Goal: Information Seeking & Learning: Learn about a topic

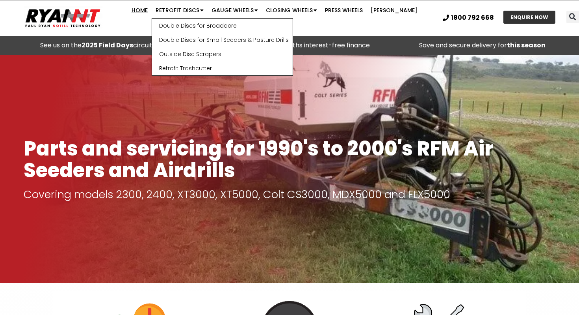
click at [139, 15] on link "Home" at bounding box center [140, 10] width 24 height 16
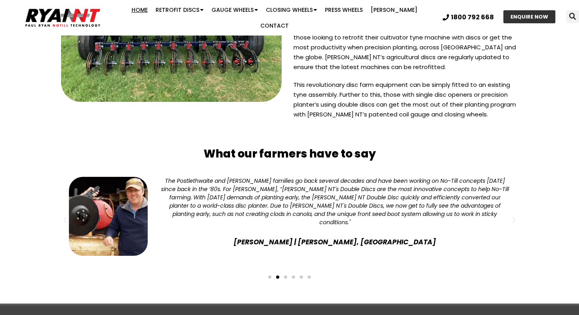
scroll to position [1953, 0]
click at [285, 276] on span "Go to slide 3" at bounding box center [285, 277] width 3 height 3
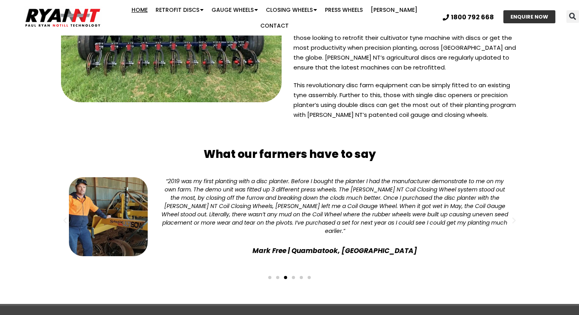
click at [288, 271] on div "Slides" at bounding box center [289, 276] width 465 height 11
click at [292, 276] on span "Go to slide 4" at bounding box center [293, 277] width 3 height 3
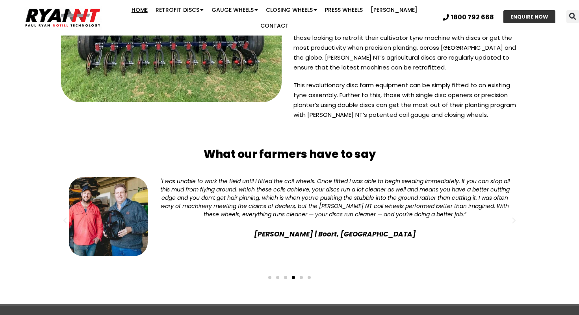
click at [303, 276] on span "Go to slide 5" at bounding box center [301, 277] width 3 height 3
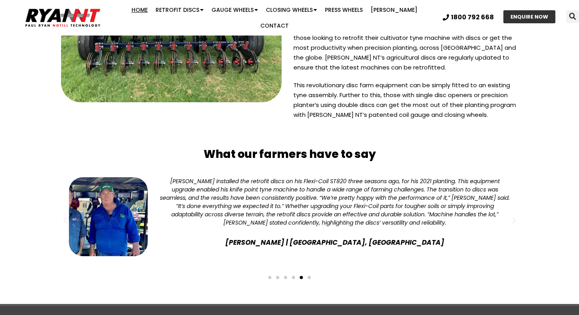
click at [313, 271] on div "Slides" at bounding box center [289, 276] width 465 height 11
click at [310, 276] on span "Go to slide 6" at bounding box center [309, 277] width 3 height 3
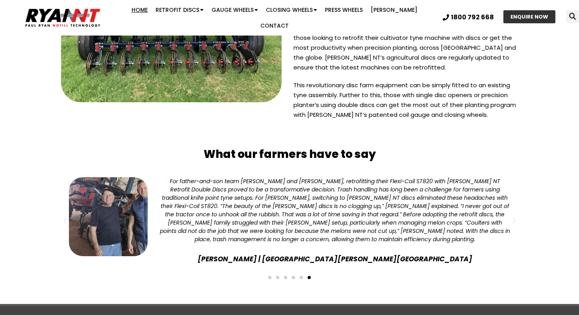
click at [271, 271] on div "Slides" at bounding box center [289, 276] width 465 height 11
click at [271, 276] on span "Go to slide 1" at bounding box center [269, 277] width 3 height 3
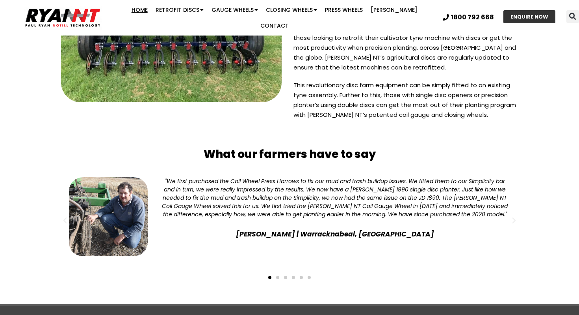
click at [274, 271] on div "Slides" at bounding box center [289, 276] width 465 height 11
click at [277, 276] on span "Go to slide 2" at bounding box center [277, 277] width 3 height 3
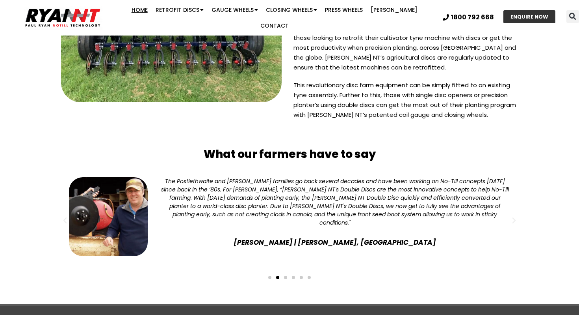
click at [283, 271] on div "Slides" at bounding box center [289, 276] width 465 height 11
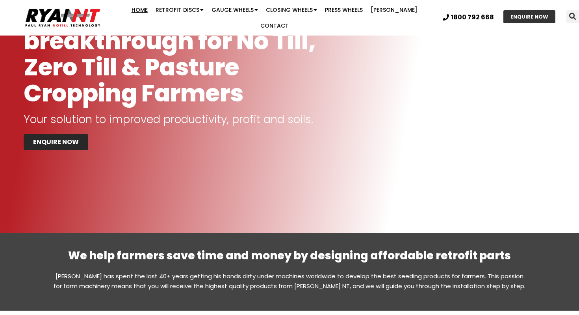
scroll to position [153, 0]
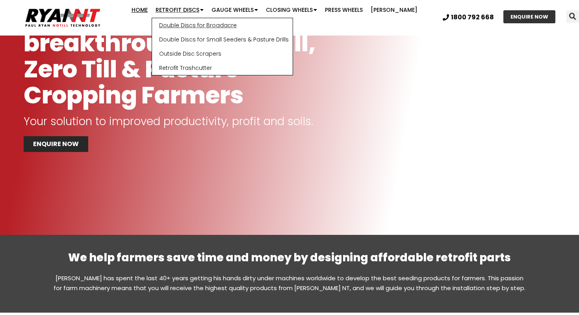
click at [183, 30] on link "Double Discs for Broadacre" at bounding box center [222, 25] width 141 height 14
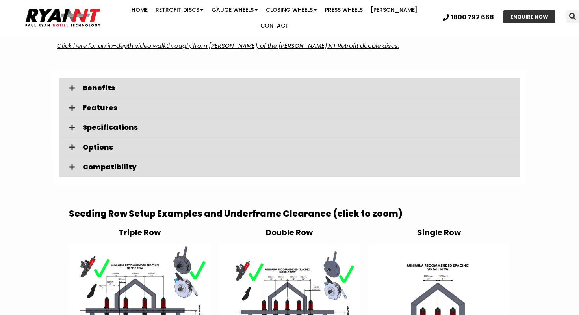
scroll to position [1117, 0]
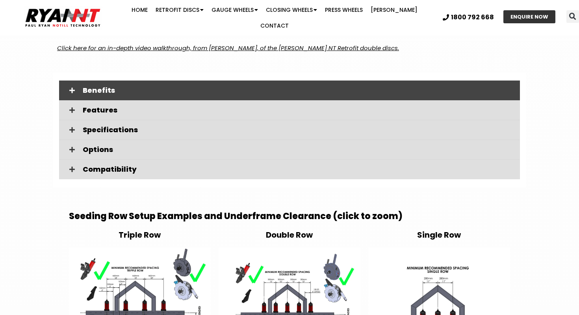
click at [206, 80] on div "Benefits" at bounding box center [289, 90] width 461 height 20
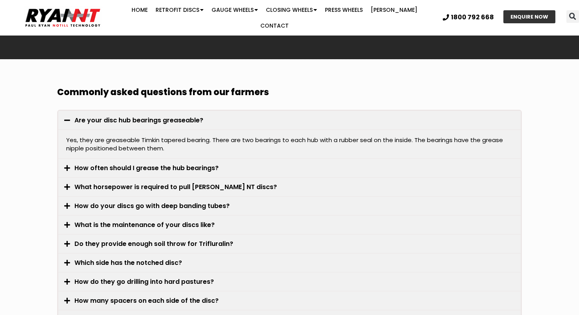
scroll to position [2329, 0]
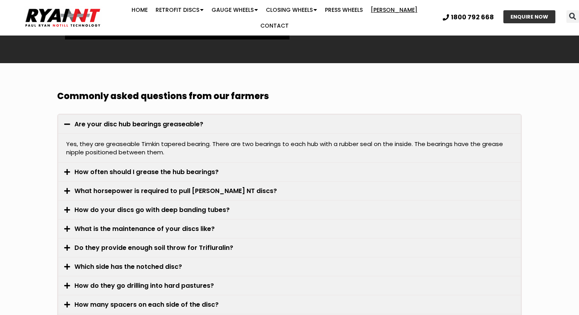
click at [371, 14] on link "[PERSON_NAME]" at bounding box center [394, 10] width 55 height 16
